Goal: Task Accomplishment & Management: Manage account settings

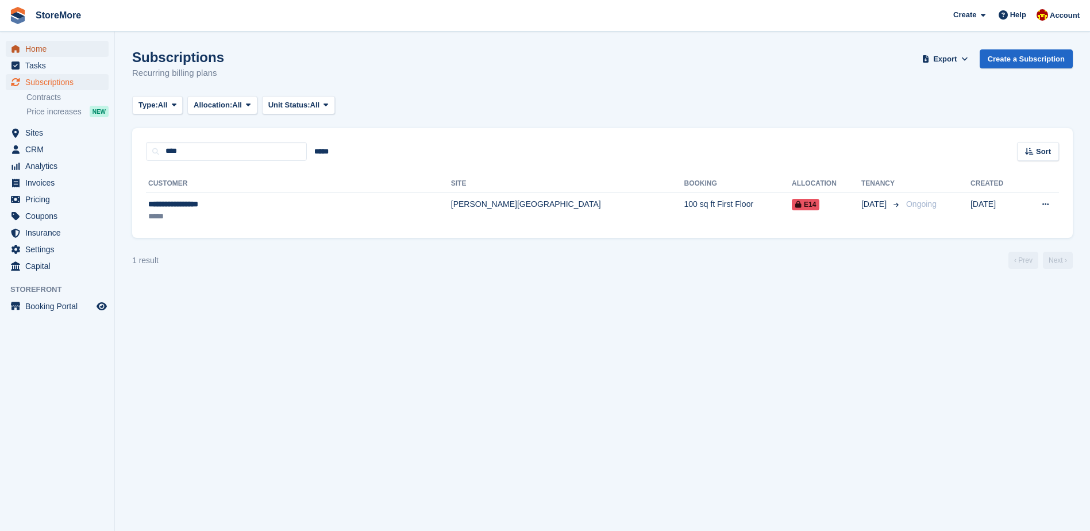
click at [69, 44] on span "Home" at bounding box center [59, 49] width 69 height 16
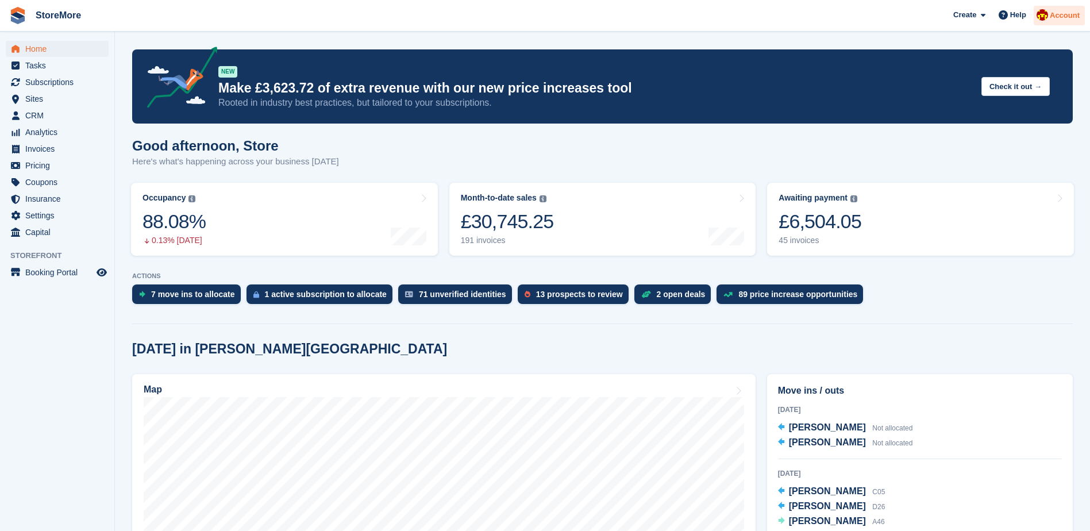
click at [1068, 21] on span "Account" at bounding box center [1065, 15] width 30 height 11
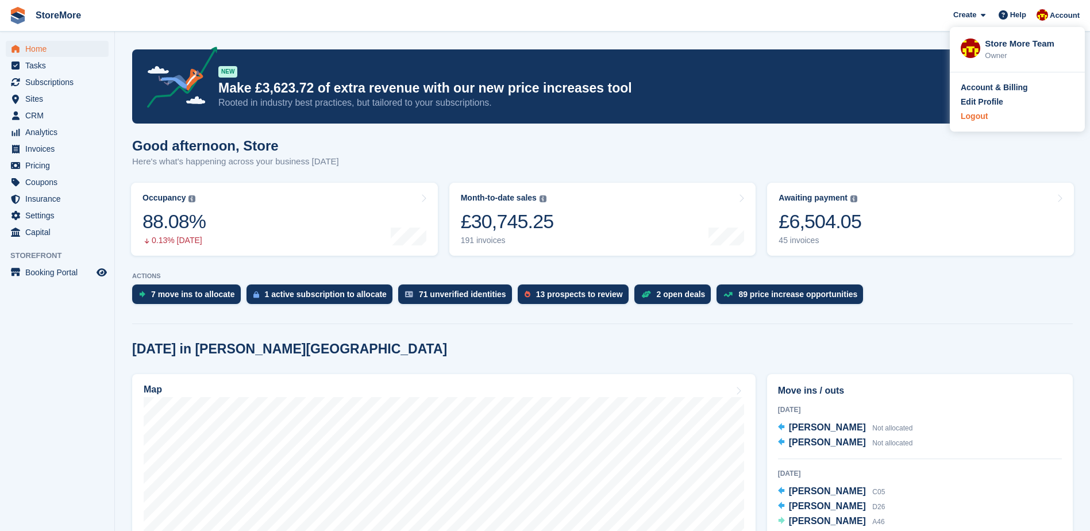
click at [1010, 115] on div "Logout" at bounding box center [1017, 116] width 113 height 12
